Goal: Complete application form: Complete application form

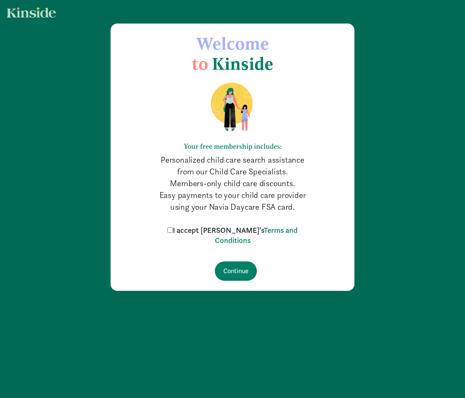
click at [189, 231] on label "I accept [PERSON_NAME]'s Terms and Conditions" at bounding box center [232, 235] width 134 height 20
click at [173, 231] on input "I accept [PERSON_NAME]'s Terms and Conditions" at bounding box center [169, 229] width 5 height 5
checkbox input "true"
click at [231, 271] on input "Continue" at bounding box center [236, 270] width 42 height 19
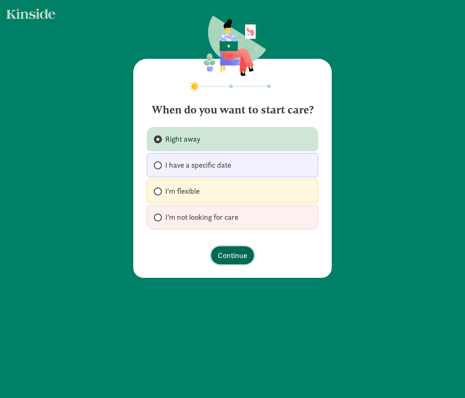
click at [221, 258] on span "Continue" at bounding box center [232, 255] width 29 height 11
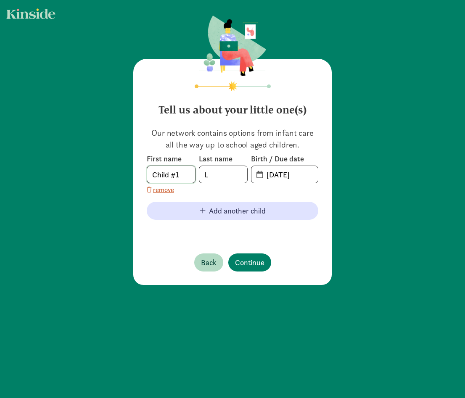
drag, startPoint x: 183, startPoint y: 173, endPoint x: 31, endPoint y: 173, distance: 152.1
click at [31, 173] on div "Tell us about your little one(s) Our network contains options from infant care …" at bounding box center [232, 151] width 465 height 302
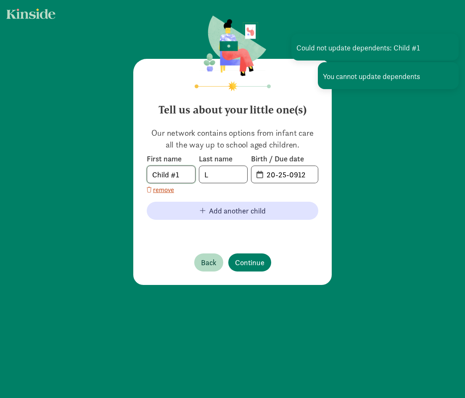
click at [182, 174] on input "Child #1" at bounding box center [171, 174] width 48 height 17
click at [183, 179] on input "Child #1" at bounding box center [171, 174] width 48 height 17
drag, startPoint x: 182, startPoint y: 178, endPoint x: 92, endPoint y: 177, distance: 90.7
click at [92, 177] on div "Tell us about your little one(s) Our network contains options from infant care …" at bounding box center [232, 151] width 465 height 302
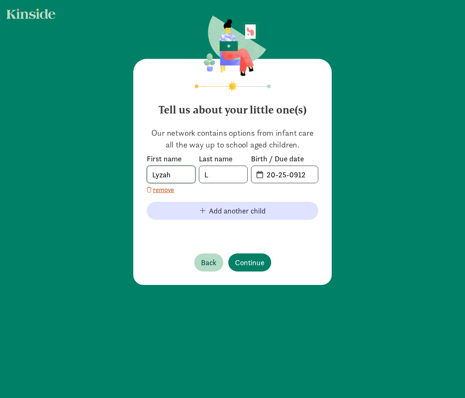
type input "Lyzah"
type input "Longoria"
click at [305, 173] on input "20-25-0912" at bounding box center [289, 174] width 56 height 17
drag, startPoint x: 305, startPoint y: 173, endPoint x: 193, endPoint y: 170, distance: 111.8
click at [193, 170] on div "First name [PERSON_NAME] Last name [PERSON_NAME] Birth / Due date 20-25-0912" at bounding box center [232, 168] width 171 height 29
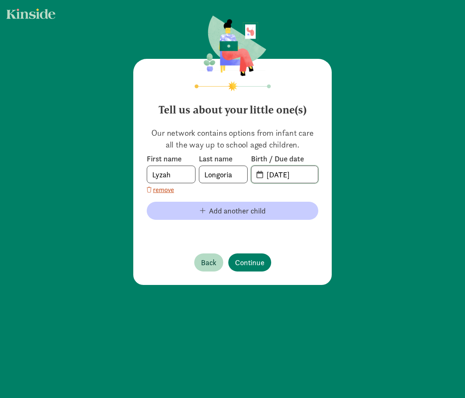
type input "[DATE]"
click at [200, 214] on span "button" at bounding box center [203, 210] width 6 height 7
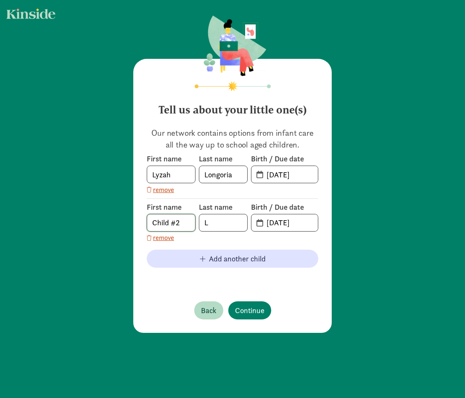
drag, startPoint x: 179, startPoint y: 225, endPoint x: 79, endPoint y: 218, distance: 100.2
click at [79, 218] on div "Tell us about your little one(s) Our network contains options from infant care …" at bounding box center [232, 175] width 465 height 350
type input "[PERSON_NAME]"
type input "Longoria"
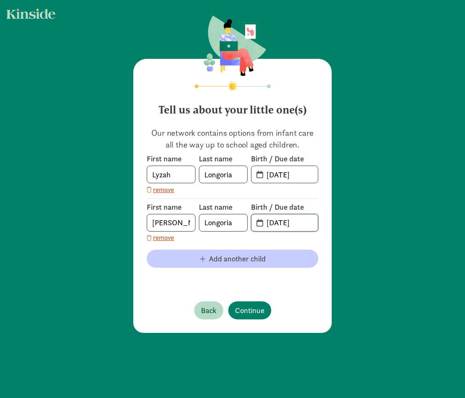
type input "[DATE]"
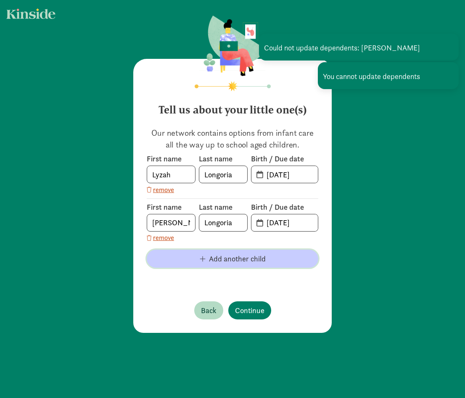
click at [224, 263] on span "Add another child" at bounding box center [237, 258] width 57 height 11
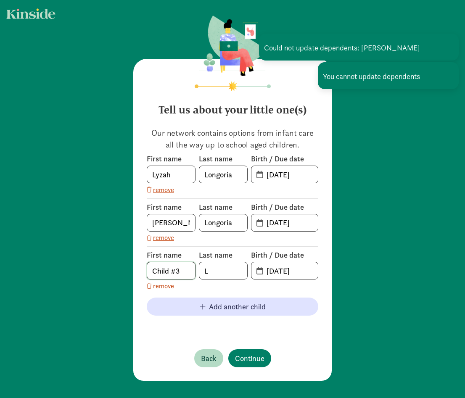
drag, startPoint x: 177, startPoint y: 273, endPoint x: 60, endPoint y: 245, distance: 120.4
click at [60, 245] on div "Tell us about your little one(s) Our network contains options from infant care …" at bounding box center [232, 198] width 465 height 397
type input "Avalynn"
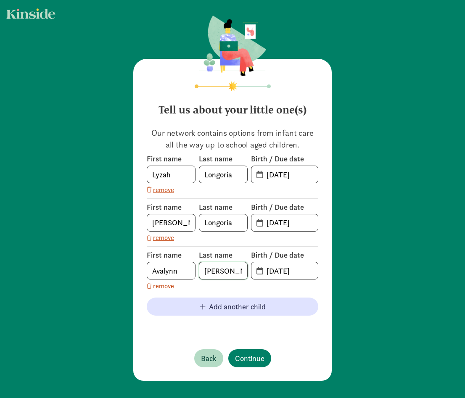
type input "[PERSON_NAME]"
type input "[DATE]"
click at [247, 360] on div "Tell us about your little one(s) Our network contains options from infant care …" at bounding box center [232, 220] width 198 height 322
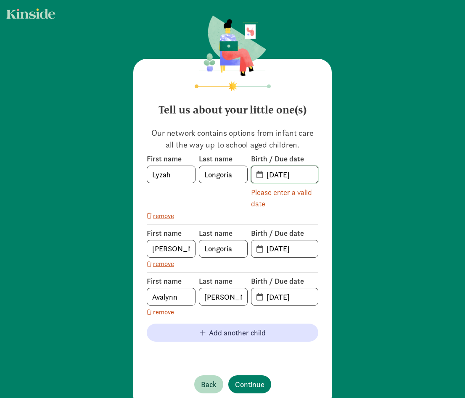
drag, startPoint x: 306, startPoint y: 176, endPoint x: 241, endPoint y: 176, distance: 64.7
click at [241, 176] on div "First name [PERSON_NAME] Last name [PERSON_NAME] Birth / Due date [DATE] Please…" at bounding box center [232, 181] width 171 height 55
click at [257, 173] on span "[DATE]" at bounding box center [284, 174] width 66 height 17
click at [258, 172] on span "[DATE]" at bounding box center [284, 174] width 66 height 17
click at [258, 174] on span "[DATE]" at bounding box center [284, 174] width 66 height 17
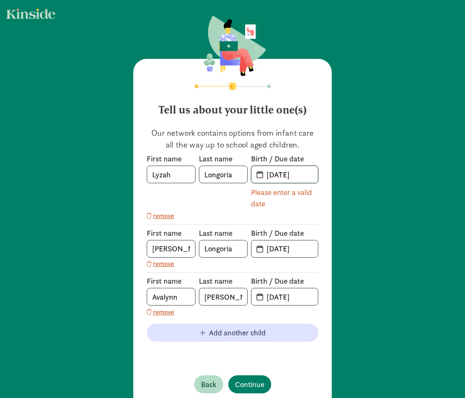
drag, startPoint x: 308, startPoint y: 176, endPoint x: 246, endPoint y: 173, distance: 62.7
click at [246, 173] on div "First name [PERSON_NAME] Last name [PERSON_NAME] Birth / Due date [DATE] Please…" at bounding box center [232, 181] width 171 height 55
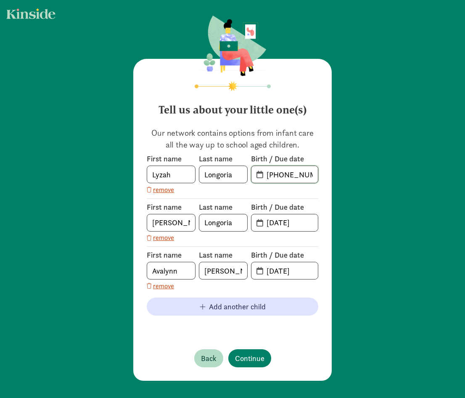
type input "[DATE]"
click at [310, 358] on footer "Back Continue" at bounding box center [232, 358] width 171 height 32
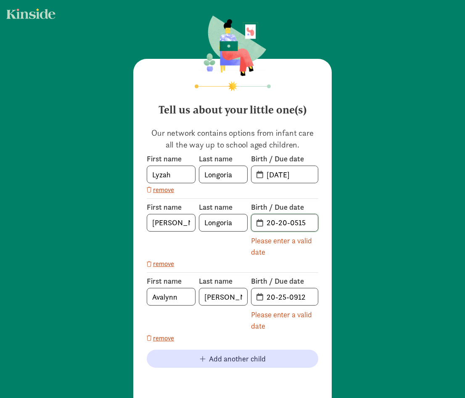
click at [306, 224] on input "20-20-0515" at bounding box center [289, 222] width 56 height 17
type input "2"
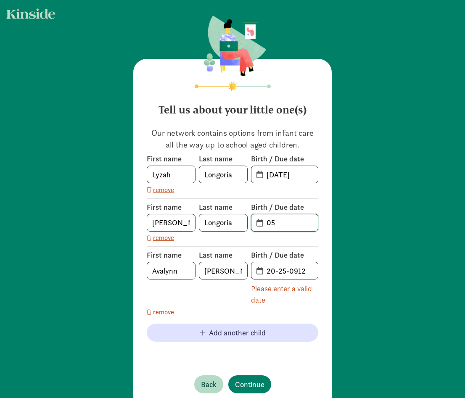
type input "0"
type input "[DATE]"
click at [312, 282] on span "20-25-0912 Please enter a valid date" at bounding box center [284, 284] width 67 height 44
click at [309, 277] on input "20-25-0912" at bounding box center [289, 270] width 56 height 17
drag, startPoint x: 308, startPoint y: 275, endPoint x: 170, endPoint y: 260, distance: 139.4
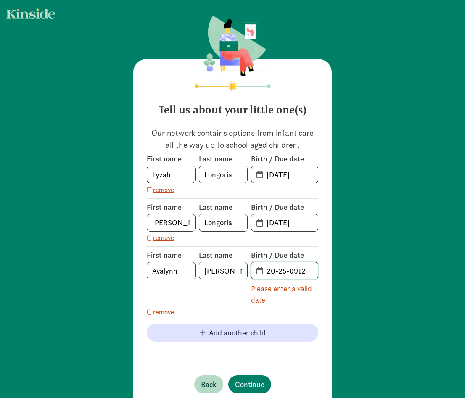
click at [170, 260] on div "First name [PERSON_NAME] Last name [PERSON_NAME] Birth / Due date 20-25-0912 Pl…" at bounding box center [232, 277] width 171 height 55
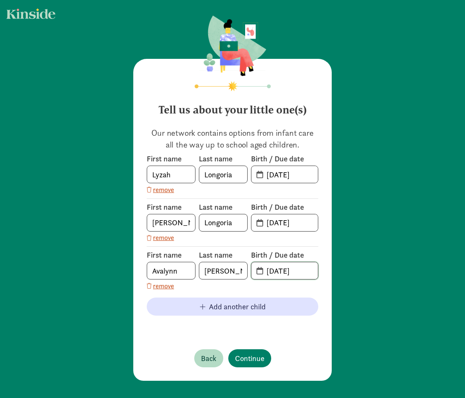
type input "[DATE]"
click at [273, 356] on div "Tell us about your little one(s) Our network contains options from infant care …" at bounding box center [232, 220] width 198 height 322
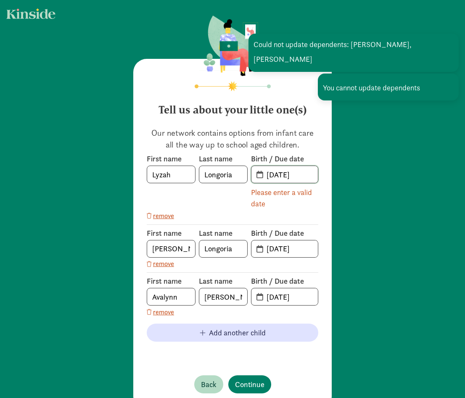
click at [278, 178] on input "08-09-2023" at bounding box center [289, 174] width 56 height 17
click at [310, 173] on input "08-09-2023" at bounding box center [289, 174] width 56 height 17
click at [261, 175] on input "08-09-2023" at bounding box center [289, 174] width 56 height 17
drag, startPoint x: 260, startPoint y: 175, endPoint x: 353, endPoint y: 176, distance: 93.7
click at [353, 176] on div "Tell us about your little one(s) Our network contains options from infant care …" at bounding box center [232, 211] width 465 height 423
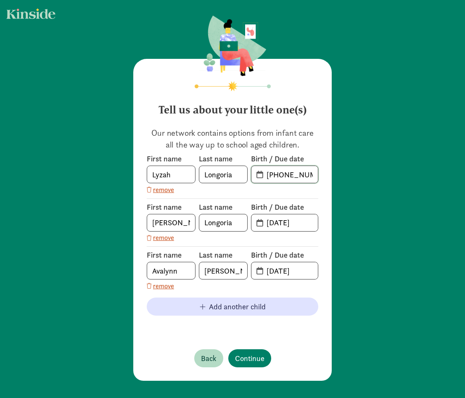
type input "08-09-2023"
click at [229, 356] on div "Tell us about your little one(s) Our network contains options from infant care …" at bounding box center [232, 220] width 198 height 322
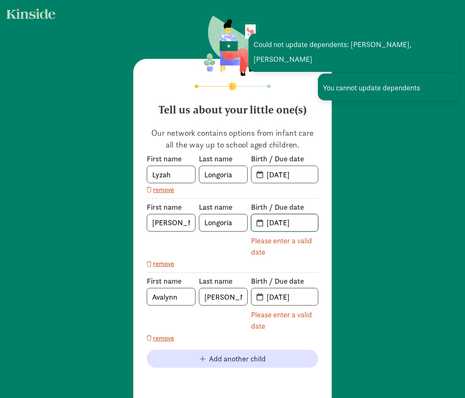
click at [304, 217] on input "06-06-2022" at bounding box center [289, 222] width 56 height 17
click at [305, 255] on div "Please enter a valid date" at bounding box center [284, 246] width 67 height 23
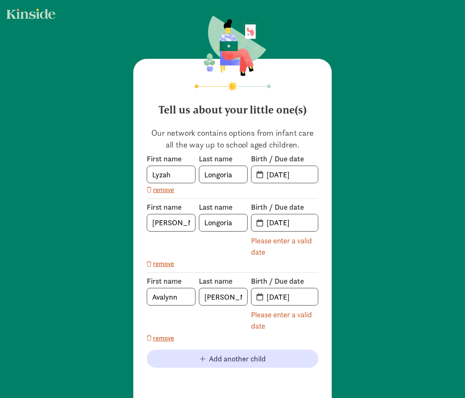
drag, startPoint x: 140, startPoint y: 351, endPoint x: 184, endPoint y: 116, distance: 238.9
click at [144, 350] on div "Tell us about your little one(s) Our network contains options from infant care …" at bounding box center [232, 246] width 198 height 374
